Goal: Check status: Check status

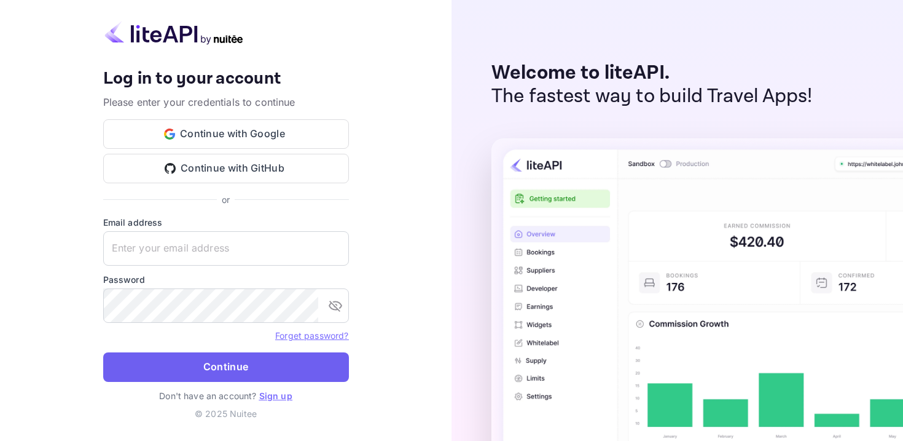
type input "[EMAIL_ADDRESS][DOMAIN_NAME]"
click at [241, 363] on button "Continue" at bounding box center [226, 366] width 246 height 29
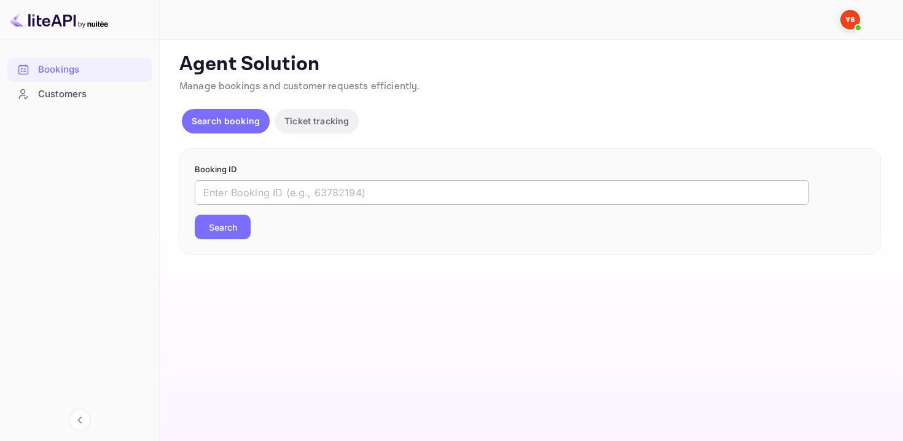
click at [272, 195] on input "text" at bounding box center [502, 192] width 614 height 25
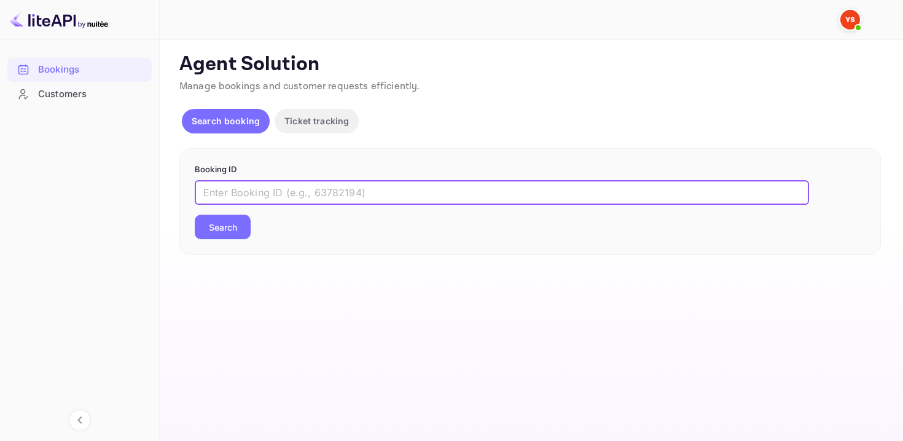
paste input "9985069"
type input "9985069"
click at [195, 214] on button "Search" at bounding box center [223, 226] width 56 height 25
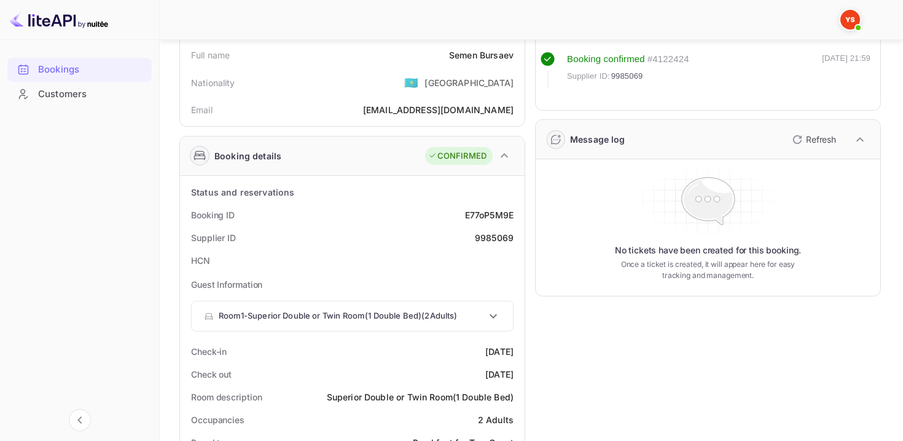
scroll to position [144, 0]
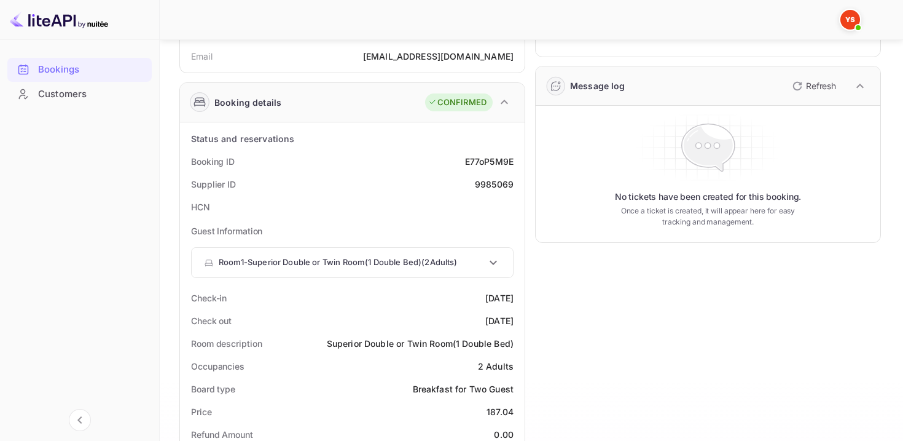
click at [361, 273] on div "Room 1 - Superior Double or Twin Room(1 Double Bed) ( 2 Adults )" at bounding box center [352, 262] width 321 height 29
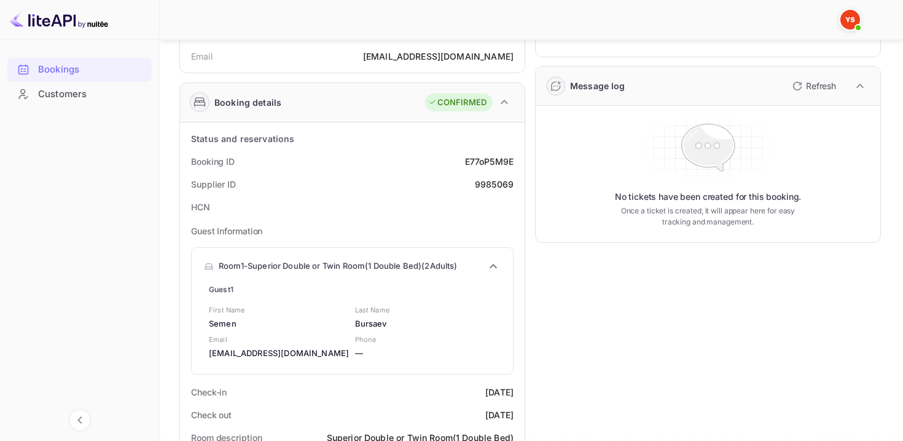
click at [361, 273] on div "Room 1 - Superior Double or Twin Room(1 Double Bed) ( 2 Adults )" at bounding box center [352, 266] width 321 height 37
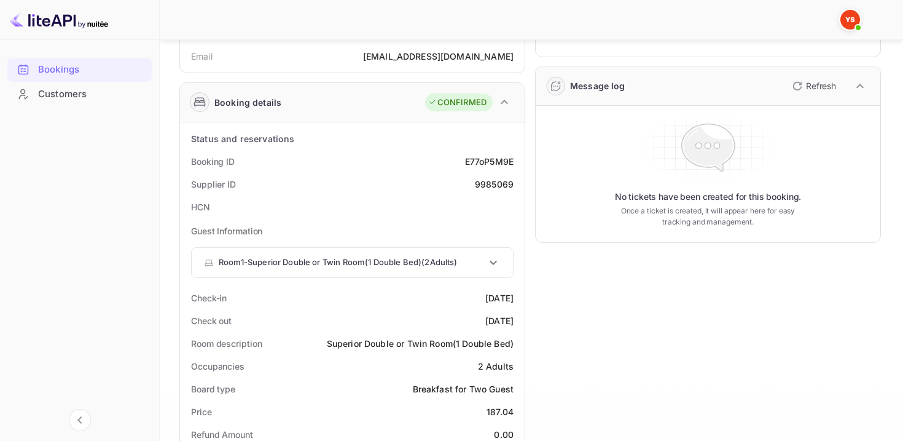
click at [361, 271] on div "Room 1 - Superior Double or Twin Room(1 Double Bed) ( 2 Adults )" at bounding box center [352, 262] width 321 height 29
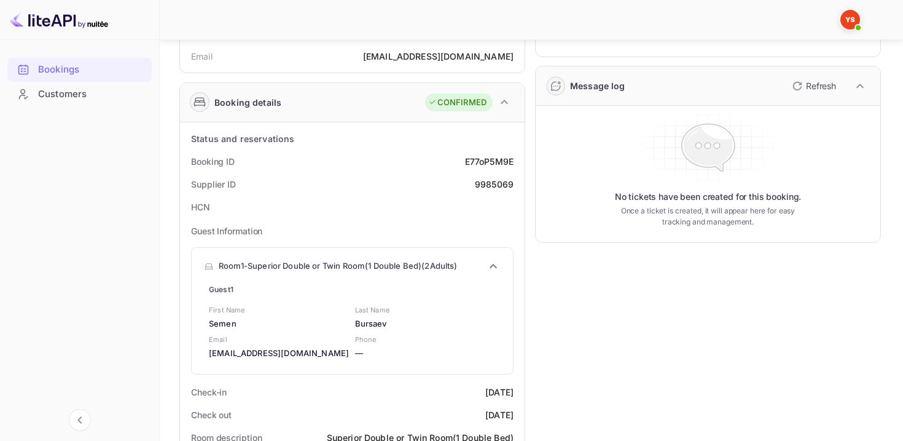
click at [360, 270] on p "Room 1 - Superior Double or Twin Room(1 Double Bed) ( 2 Adults )" at bounding box center [338, 266] width 239 height 12
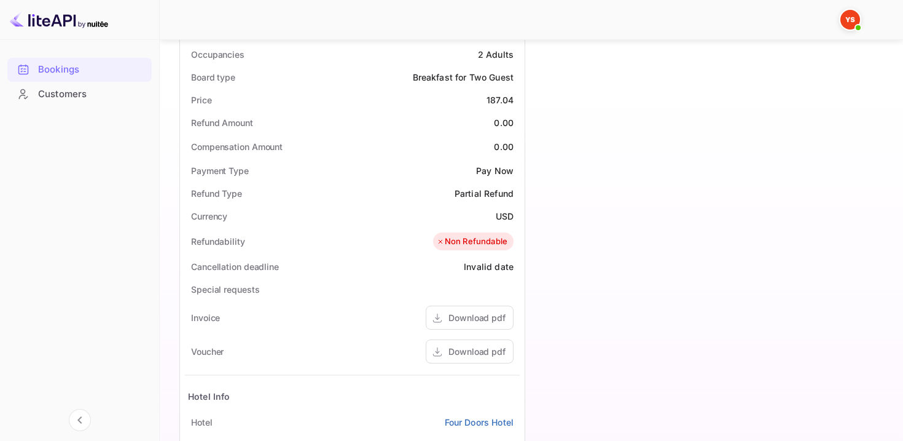
scroll to position [458, 0]
